Goal: Entertainment & Leisure: Consume media (video, audio)

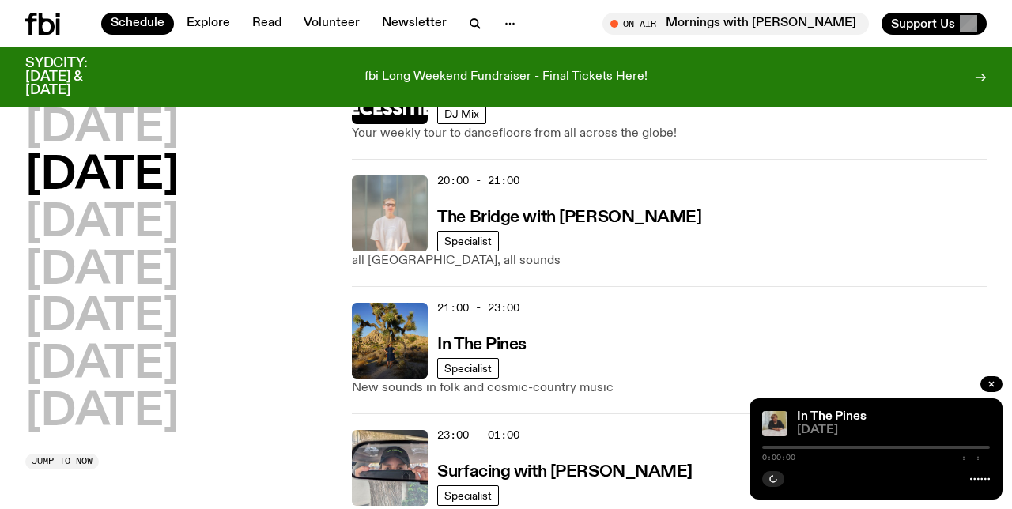
scroll to position [949, 0]
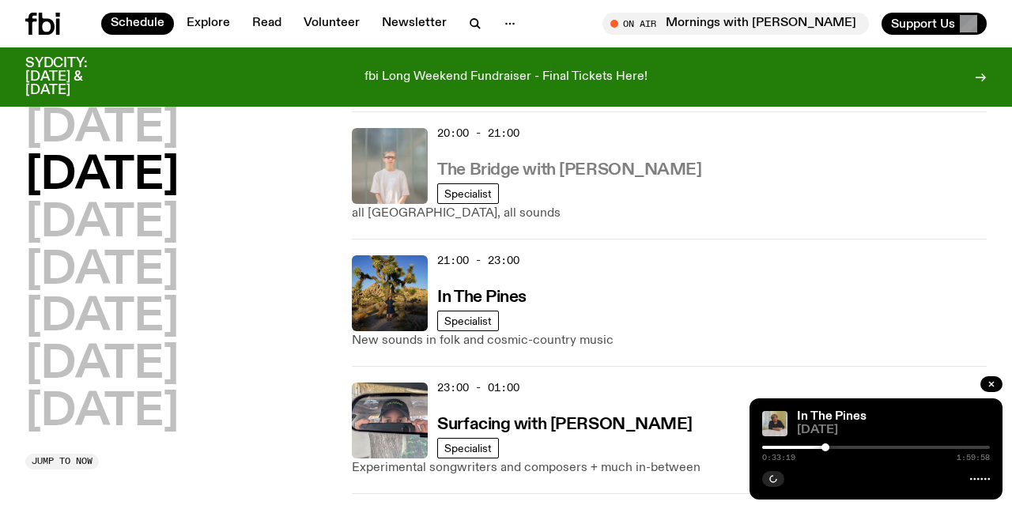
click at [605, 167] on h3 "The Bridge with [PERSON_NAME]" at bounding box center [569, 170] width 264 height 17
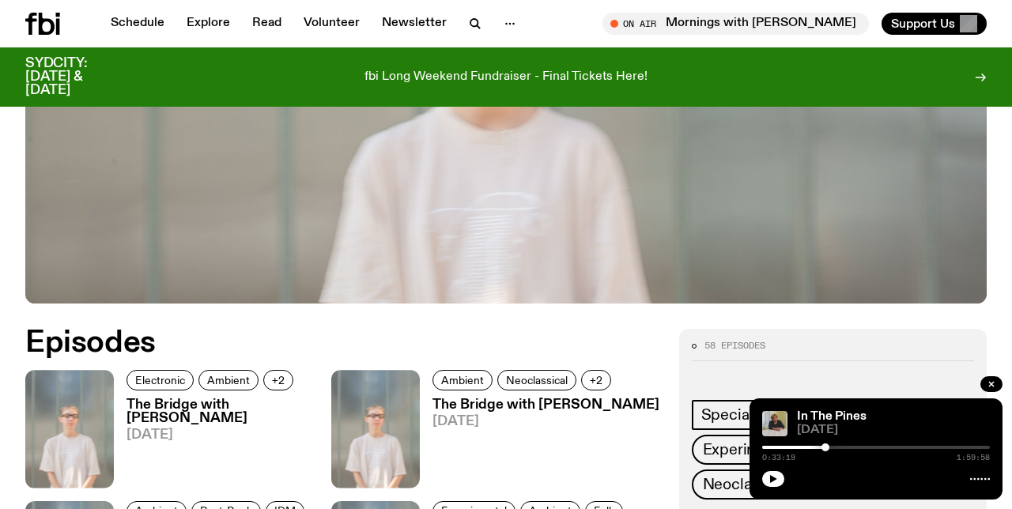
scroll to position [613, 0]
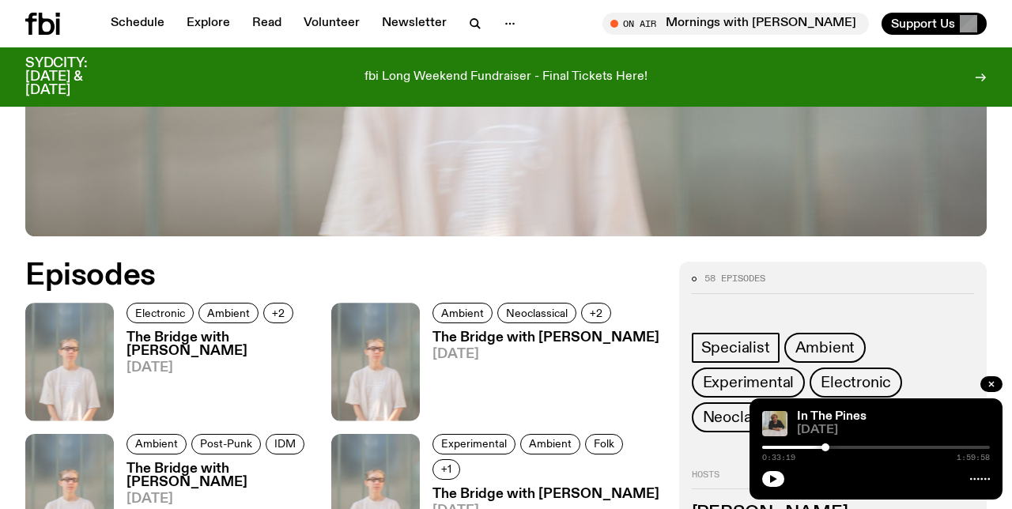
click at [201, 336] on h3 "The Bridge with [PERSON_NAME]" at bounding box center [228, 344] width 205 height 27
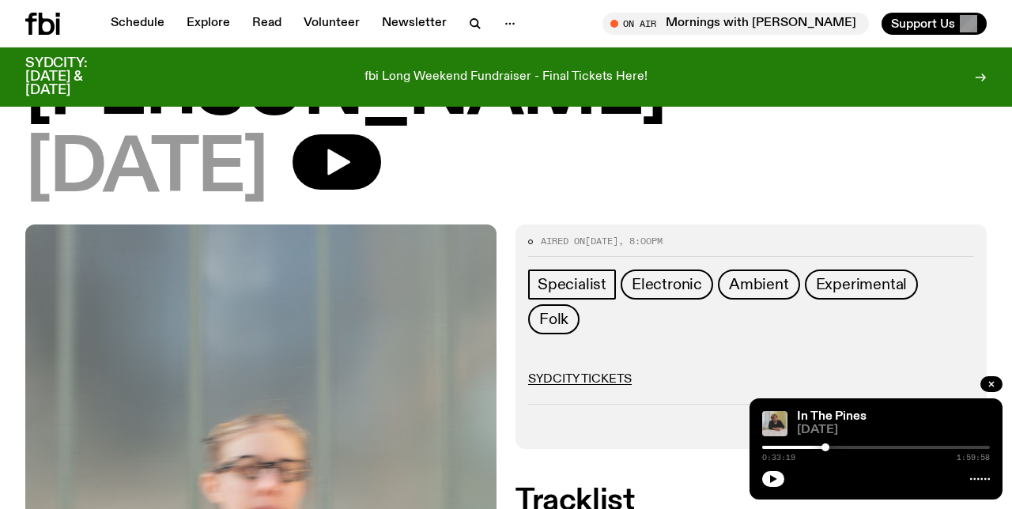
scroll to position [136, 0]
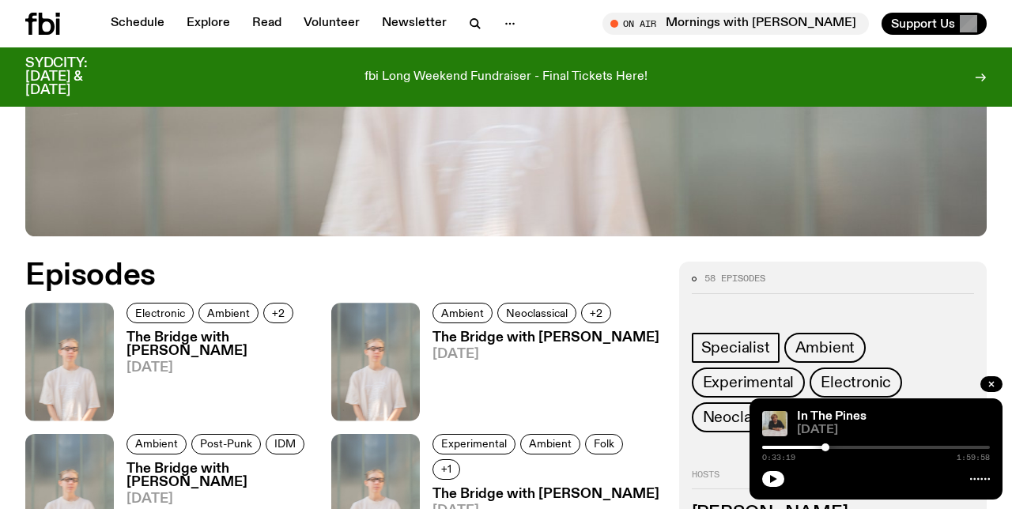
scroll to position [664, 0]
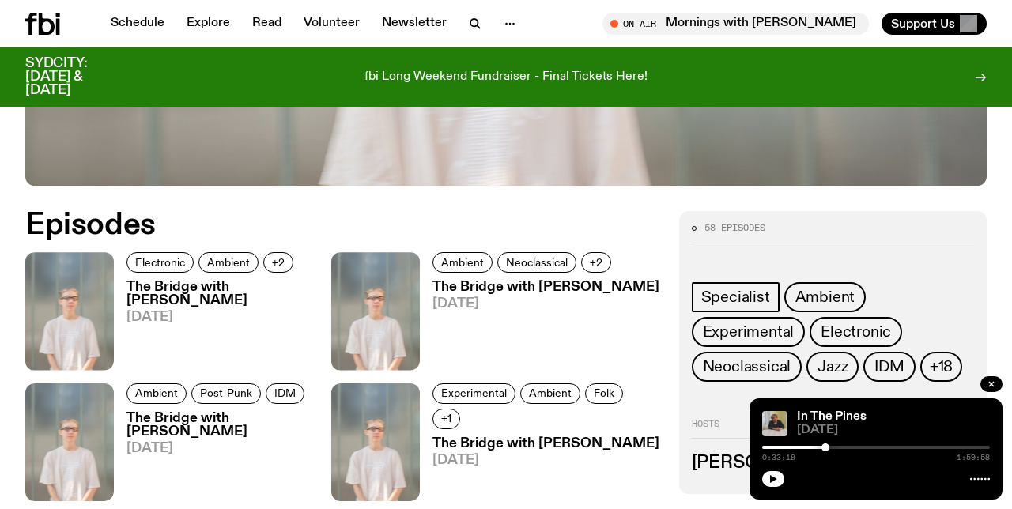
click at [184, 295] on h3 "The Bridge with [PERSON_NAME]" at bounding box center [228, 294] width 205 height 27
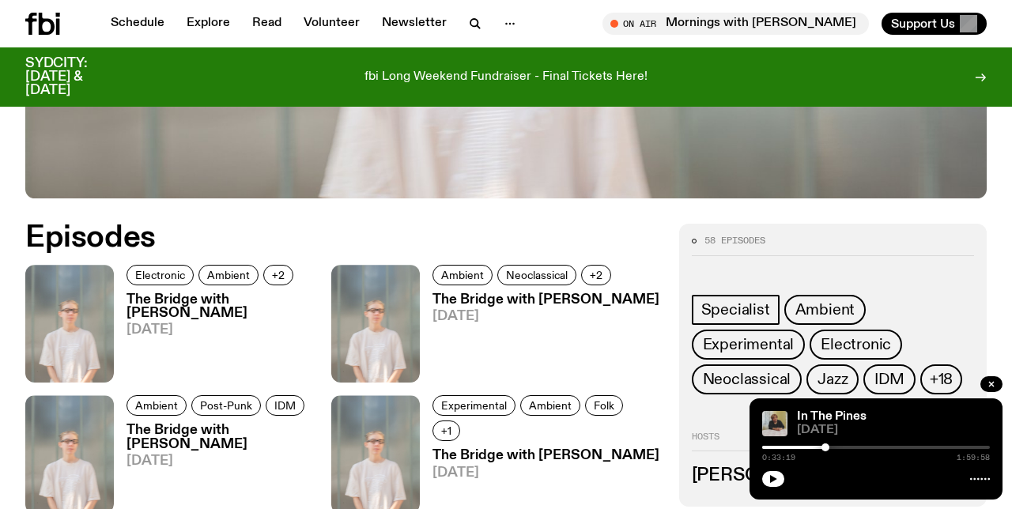
scroll to position [651, 0]
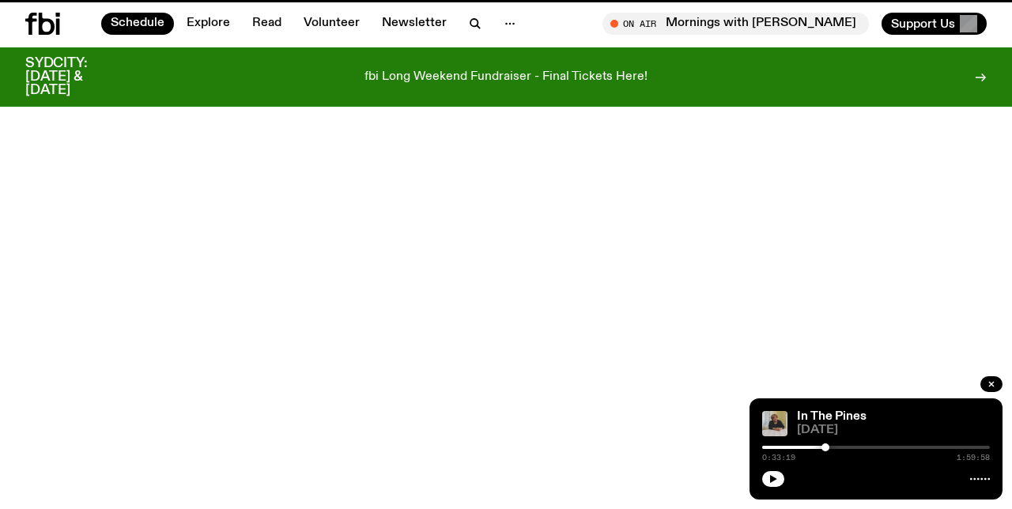
scroll to position [949, 0]
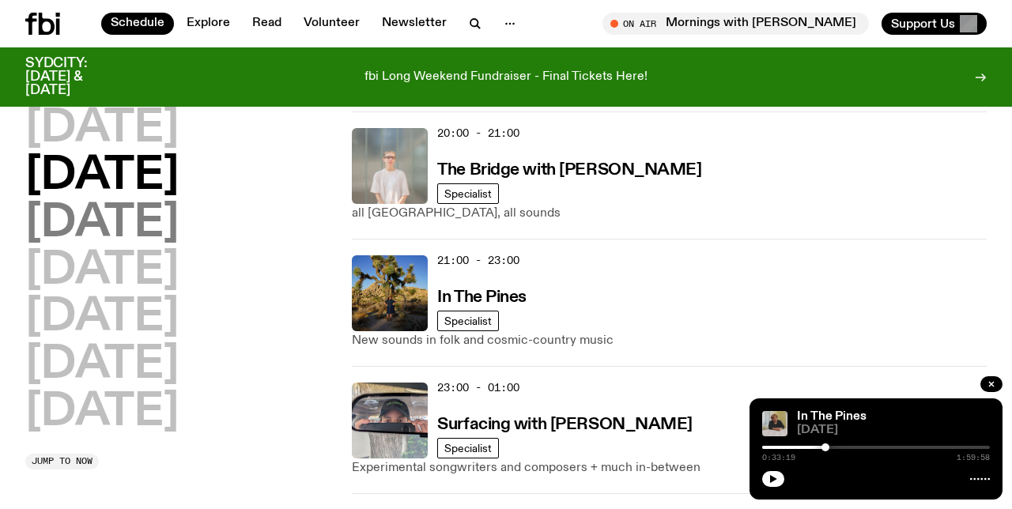
click at [120, 206] on h2 "[DATE]" at bounding box center [101, 224] width 153 height 44
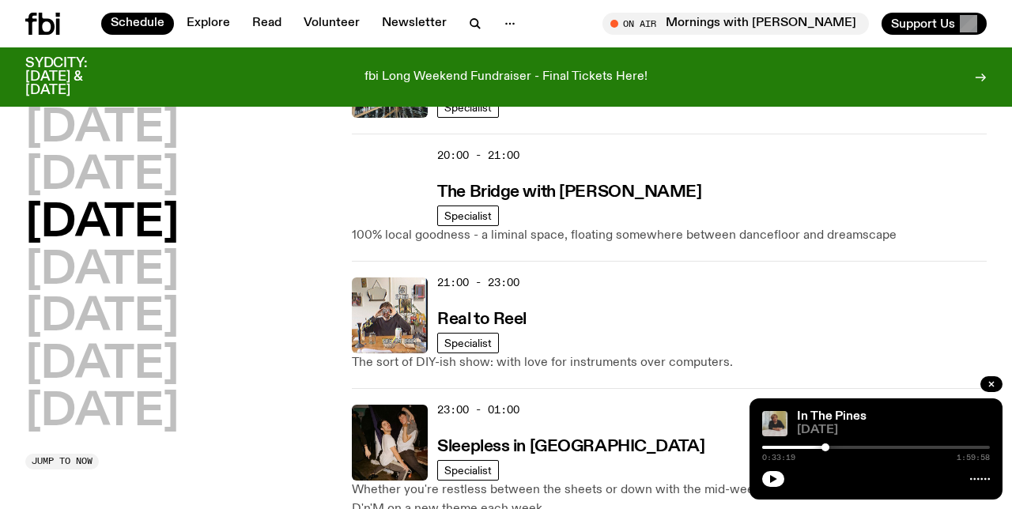
scroll to position [922, 0]
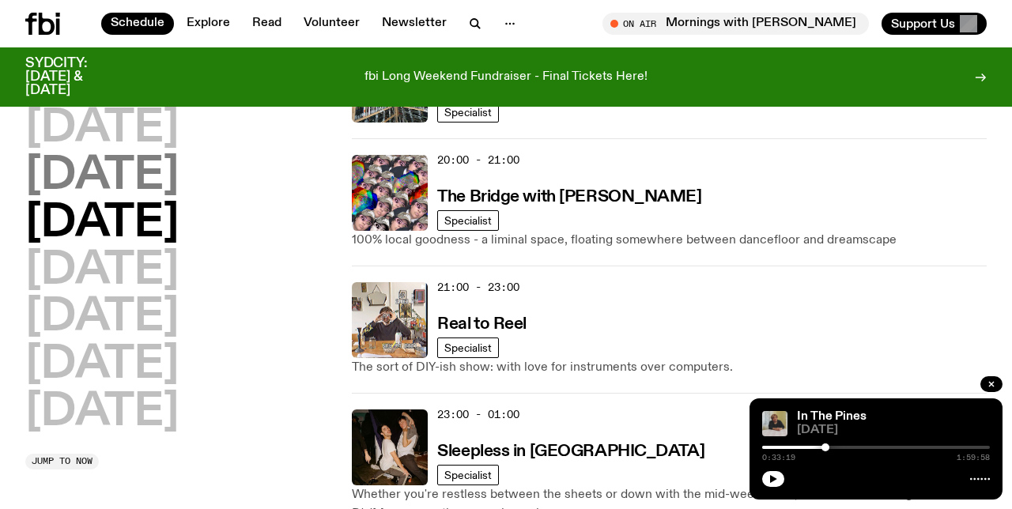
click at [128, 185] on h2 "[DATE]" at bounding box center [101, 176] width 153 height 44
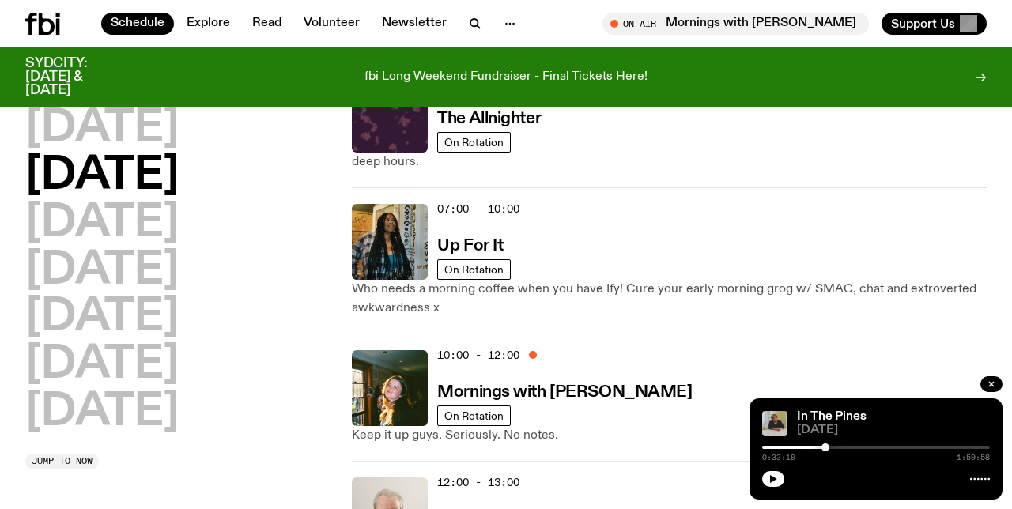
scroll to position [44, 0]
